Goal: Task Accomplishment & Management: Use online tool/utility

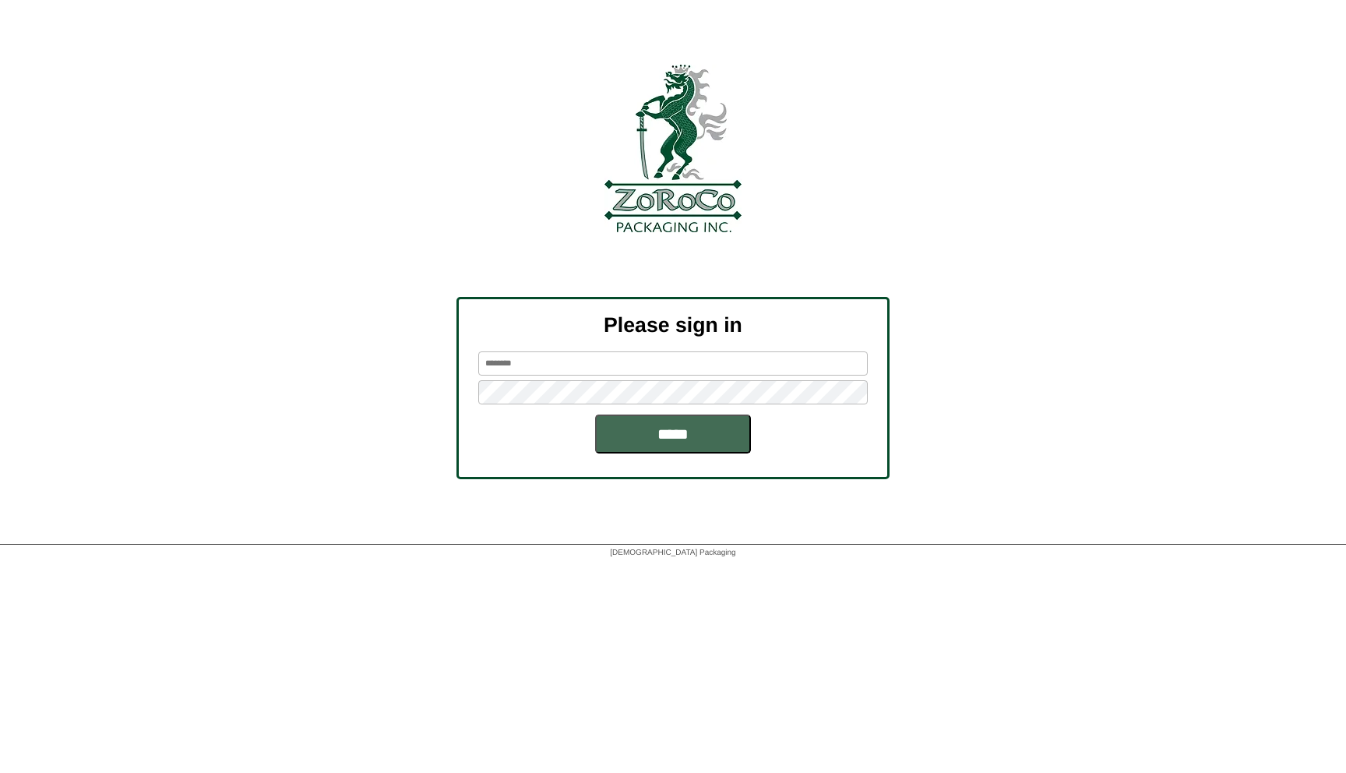
type input "*********"
click at [698, 435] on input "*****" at bounding box center [673, 433] width 156 height 39
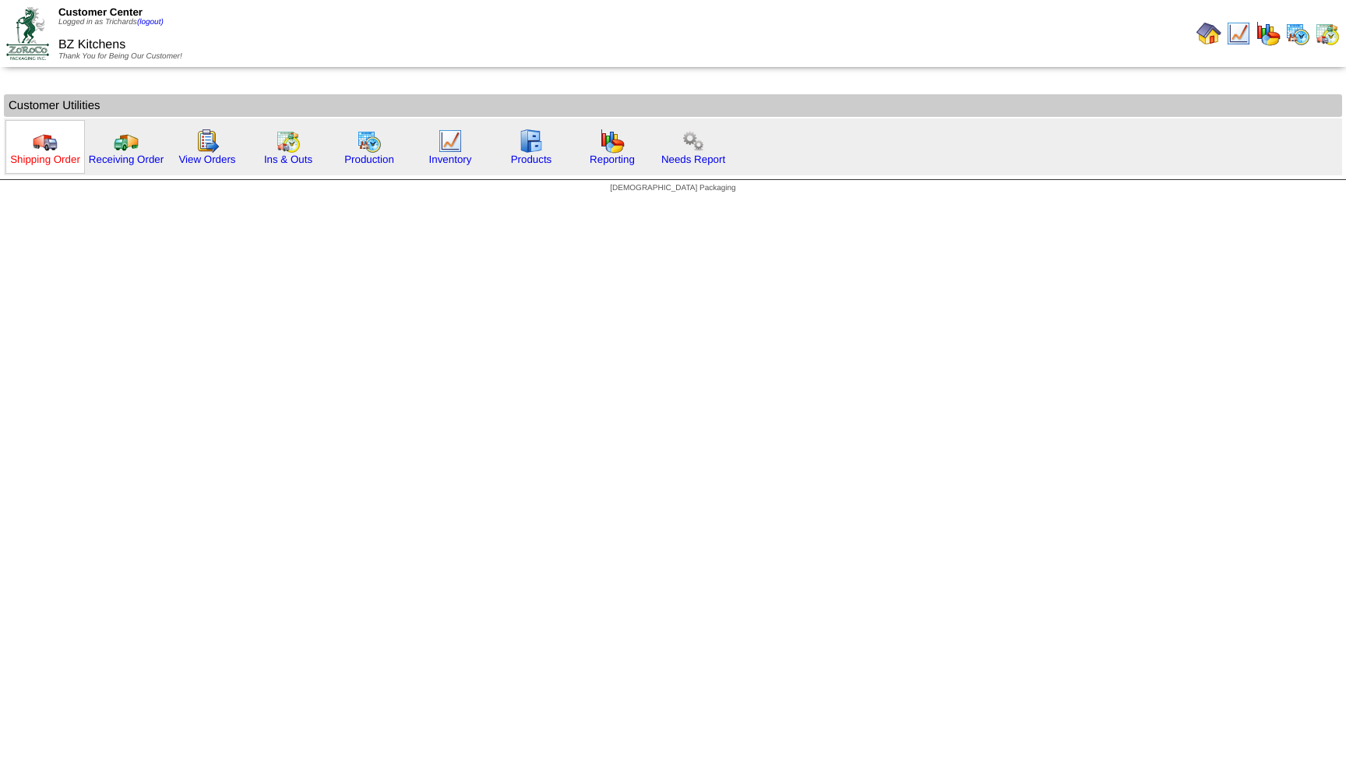
click at [51, 164] on link "Shipping Order" at bounding box center [45, 159] width 70 height 12
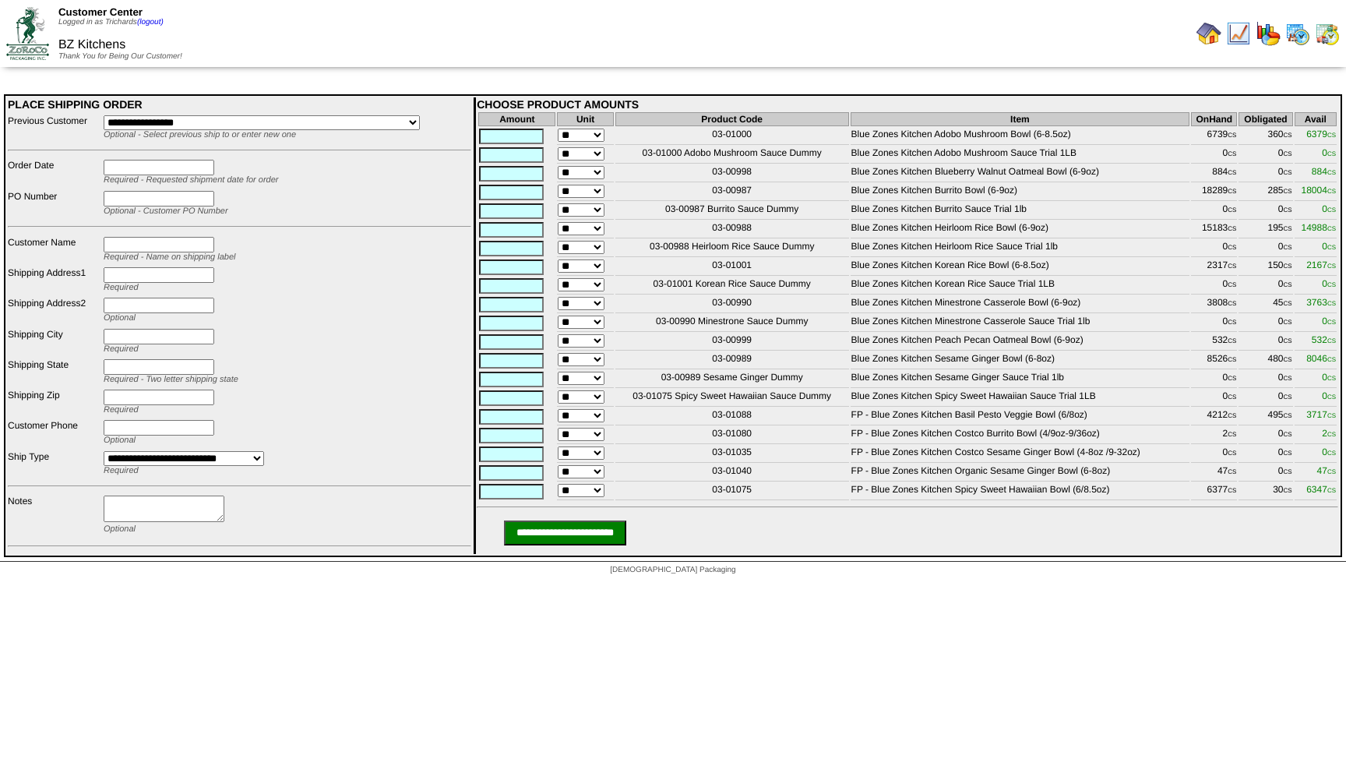
click at [1213, 40] on img at bounding box center [1208, 33] width 25 height 25
